Goal: Navigation & Orientation: Go to known website

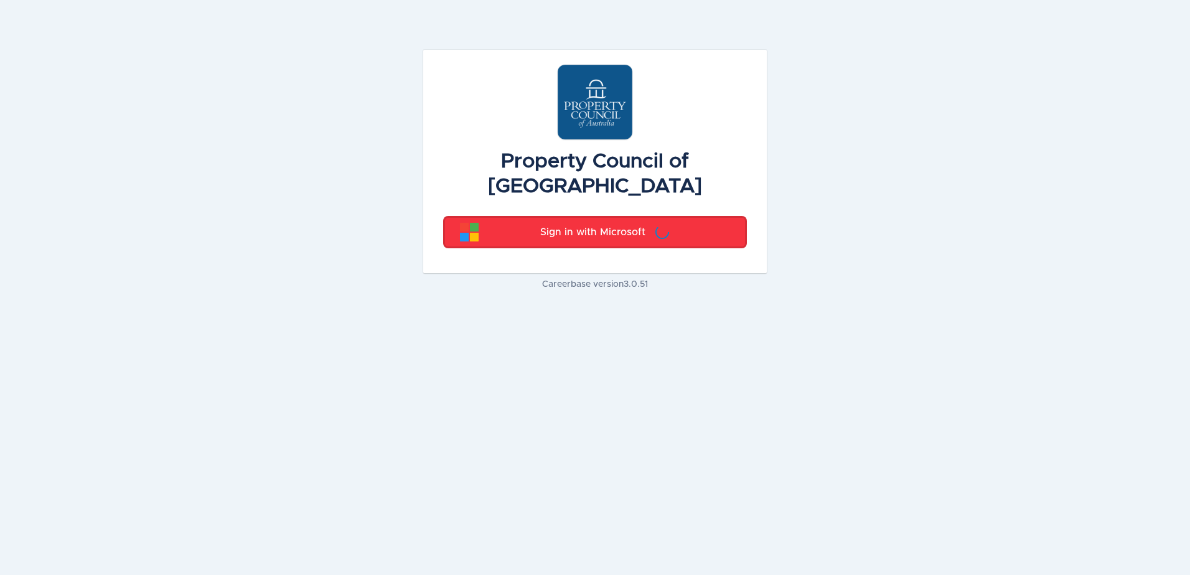
click at [628, 225] on p "Sign in with Microsoft" at bounding box center [592, 232] width 105 height 15
click at [648, 223] on div "Sign in with Microsoft" at bounding box center [605, 232] width 252 height 19
